Goal: Information Seeking & Learning: Learn about a topic

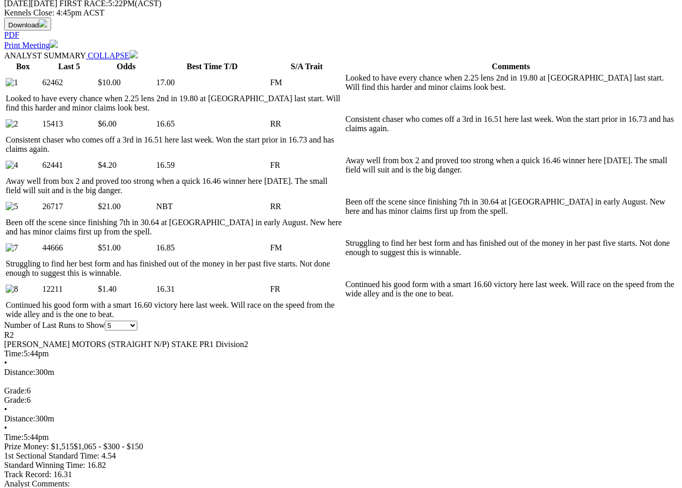
scroll to position [579, 0]
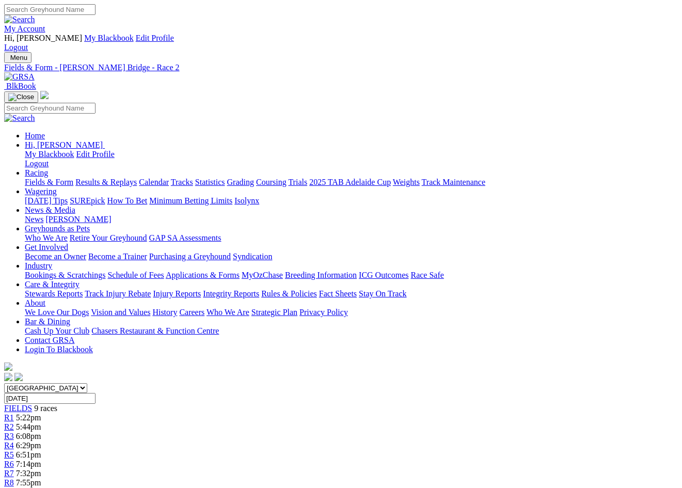
click at [41, 413] on span "5:22pm" at bounding box center [28, 417] width 25 height 9
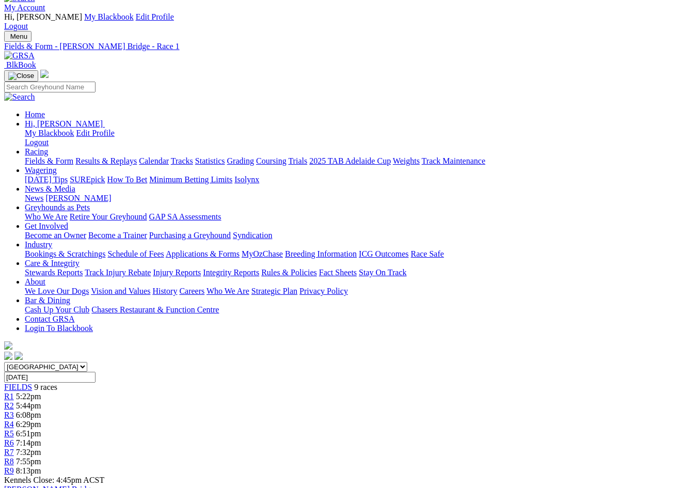
scroll to position [13, 0]
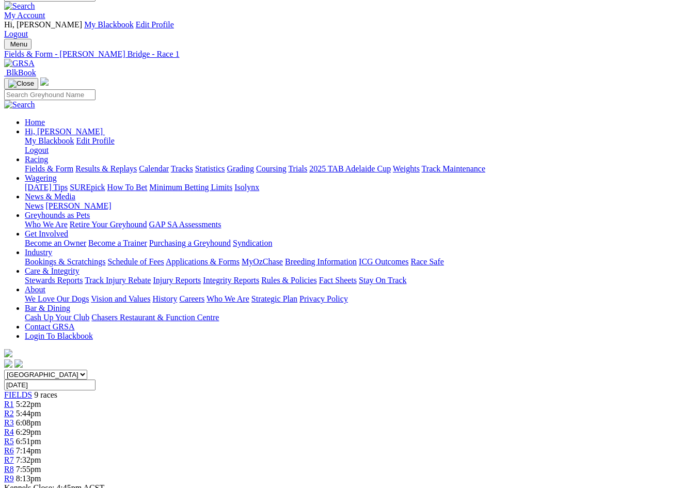
click at [14, 409] on span "R2" at bounding box center [9, 413] width 10 height 9
